Goal: Information Seeking & Learning: Learn about a topic

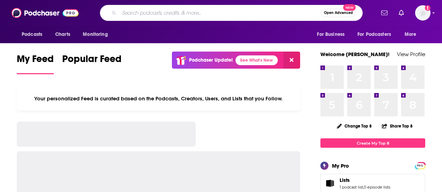
click at [163, 12] on input "Search podcasts, credits, & more..." at bounding box center [220, 12] width 202 height 11
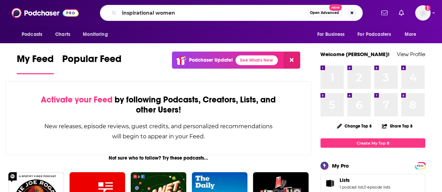
type input "inspirational women"
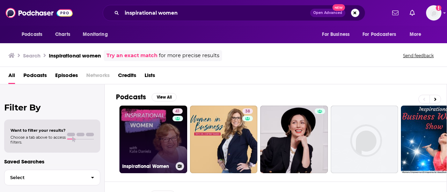
click at [166, 132] on link "41 Inspirational Women" at bounding box center [153, 140] width 68 height 68
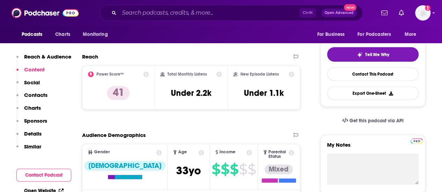
scroll to position [57, 0]
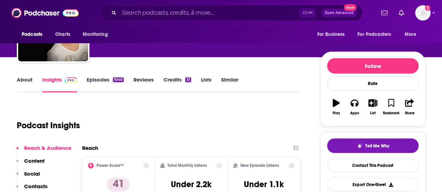
click at [110, 81] on link "Episodes 1040" at bounding box center [105, 84] width 37 height 16
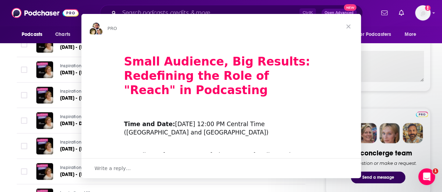
scroll to position [253, 0]
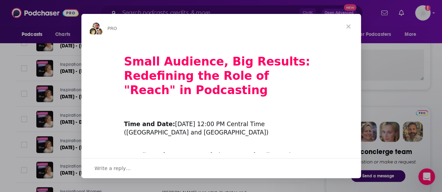
click at [349, 28] on span "Close" at bounding box center [348, 26] width 25 height 25
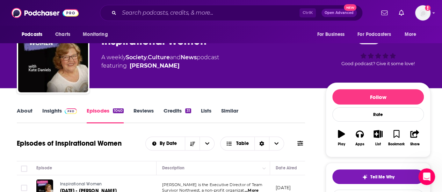
scroll to position [0, 0]
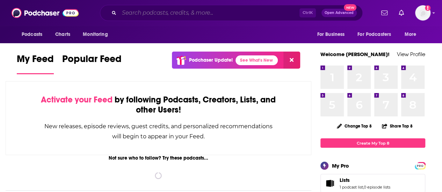
click at [183, 13] on input "Search podcasts, credits, & more..." at bounding box center [209, 12] width 180 height 11
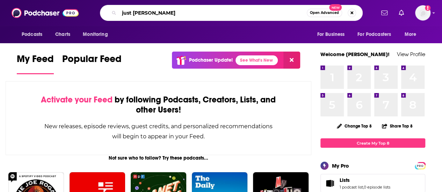
type input "just jenny"
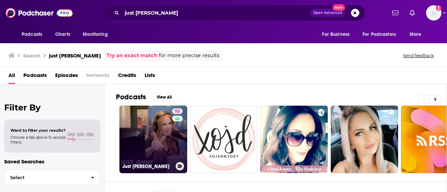
click at [152, 142] on link "52 Just Jenny" at bounding box center [153, 140] width 68 height 68
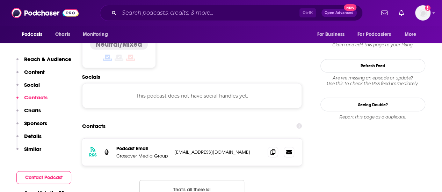
scroll to position [577, 0]
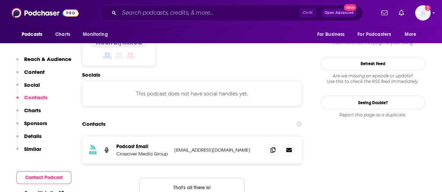
click at [214, 178] on button "That's all there is!" at bounding box center [191, 187] width 105 height 19
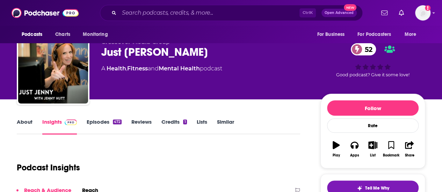
scroll to position [0, 0]
